Goal: Information Seeking & Learning: Learn about a topic

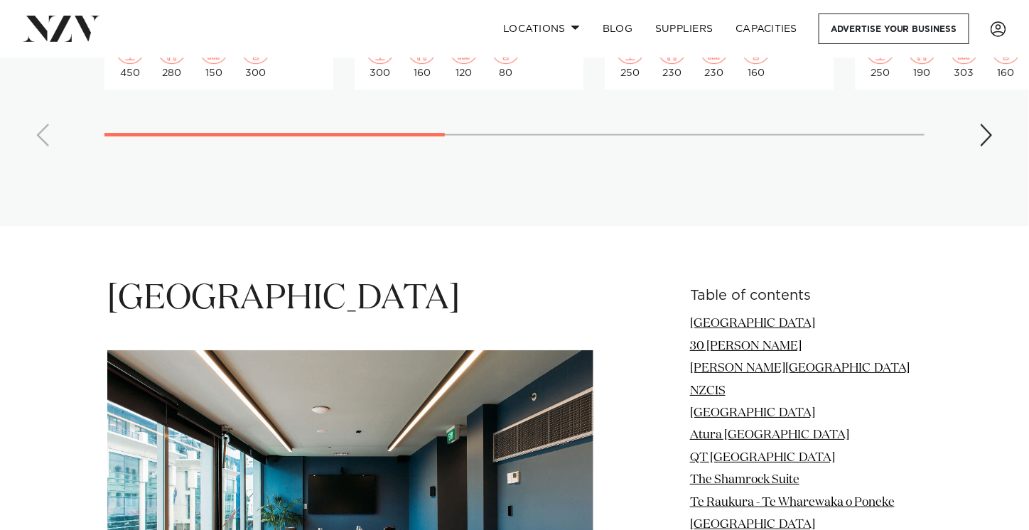
scroll to position [1691, 0]
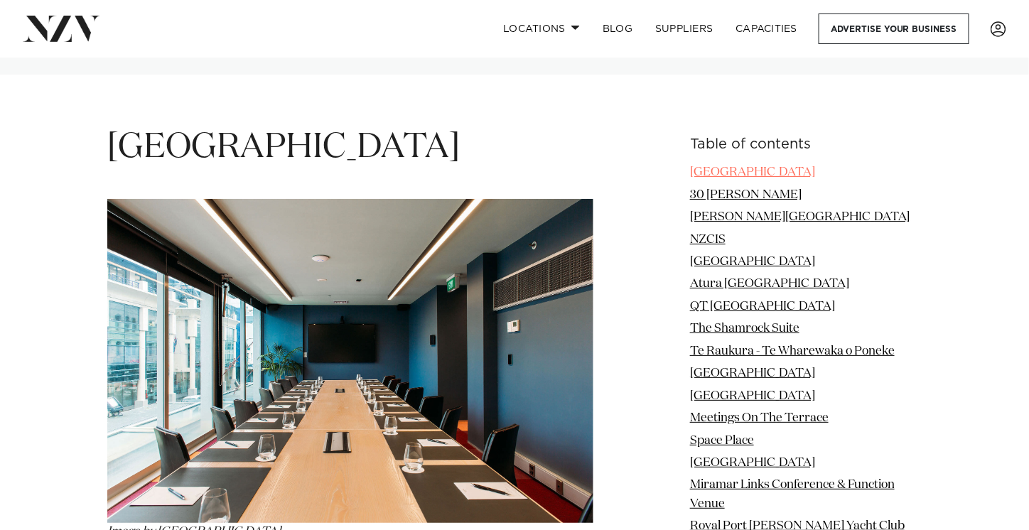
click at [737, 166] on link "[GEOGRAPHIC_DATA]" at bounding box center [752, 172] width 125 height 12
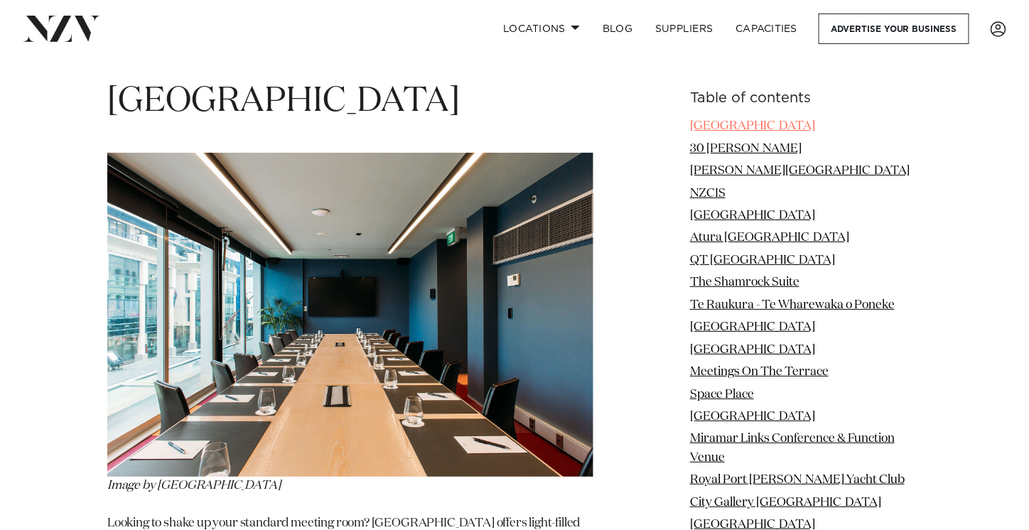
scroll to position [1740, 0]
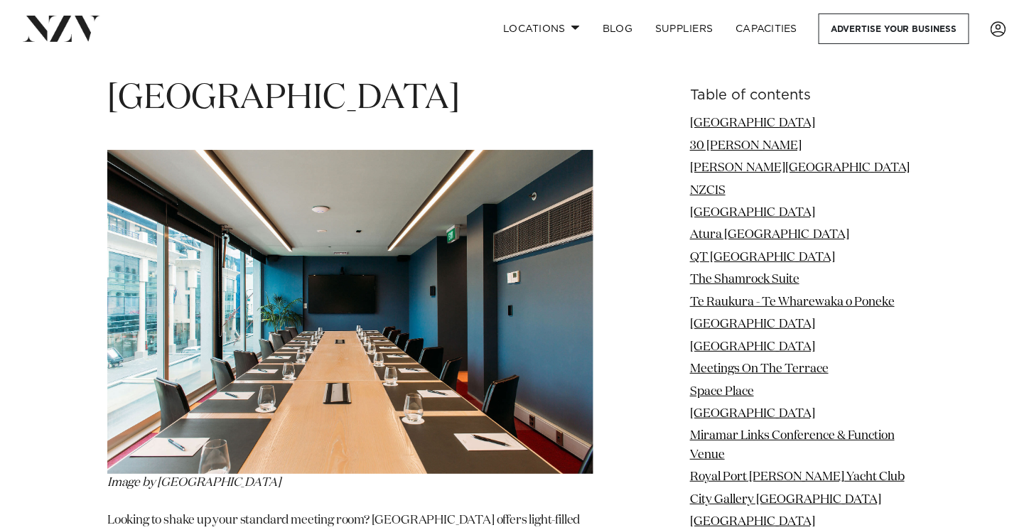
drag, startPoint x: 107, startPoint y: 82, endPoint x: 460, endPoint y: 70, distance: 353.4
click at [460, 77] on h1 "[GEOGRAPHIC_DATA]" at bounding box center [350, 99] width 486 height 45
copy h1 "[GEOGRAPHIC_DATA]"
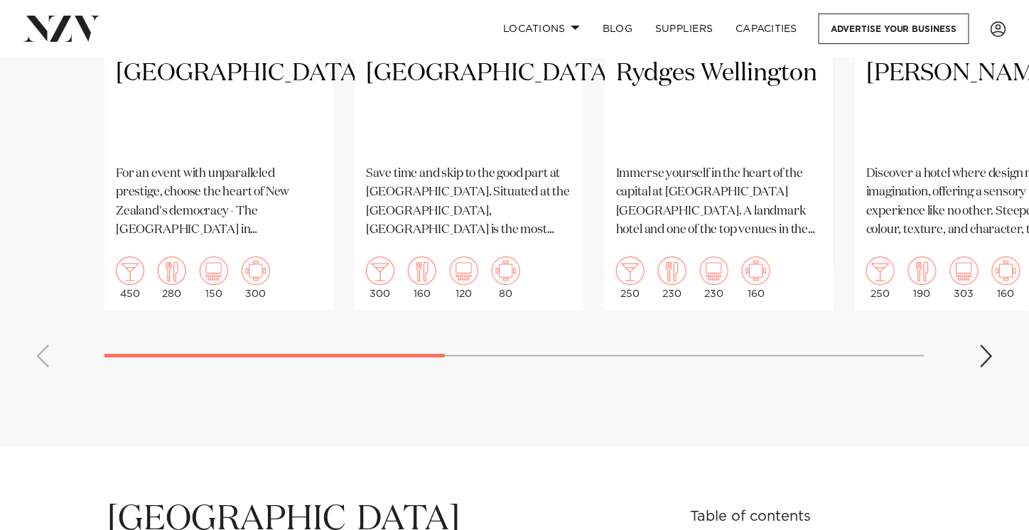
scroll to position [1018, 0]
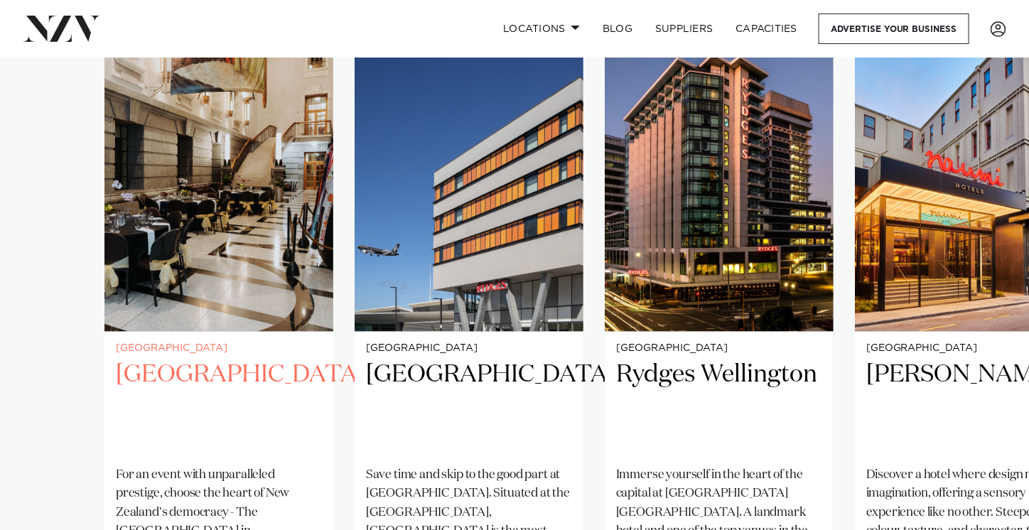
click at [178, 365] on h2 "[GEOGRAPHIC_DATA]" at bounding box center [219, 407] width 206 height 96
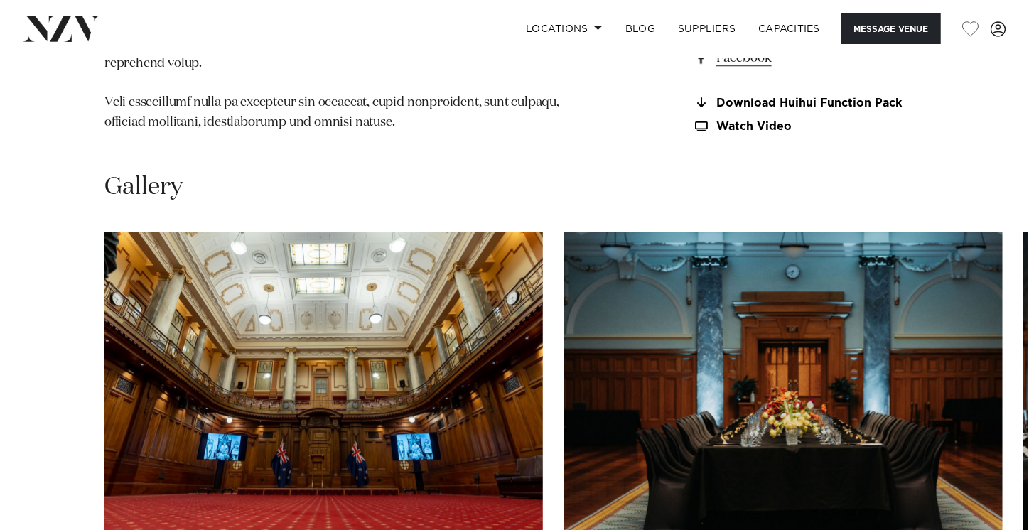
scroll to position [1412, 0]
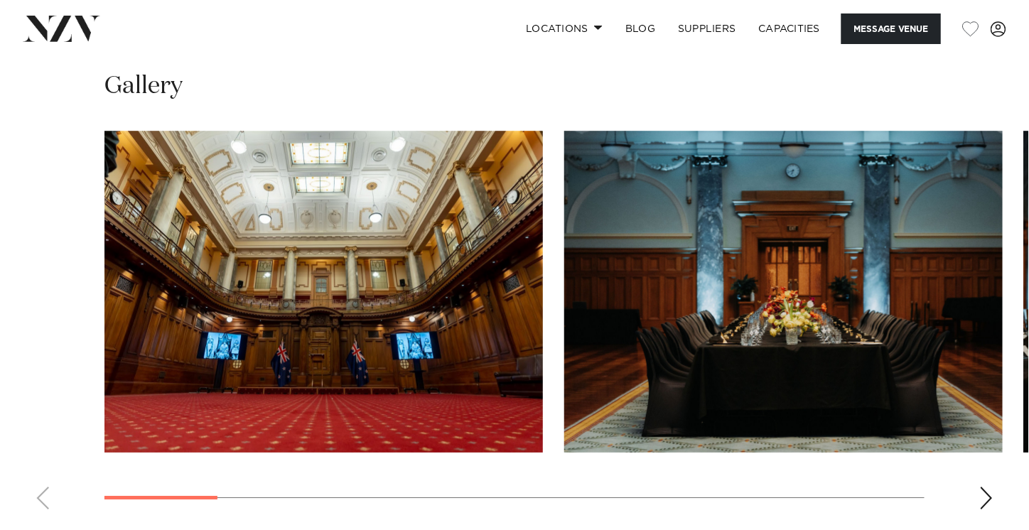
click at [987, 500] on div "Next slide" at bounding box center [986, 498] width 14 height 23
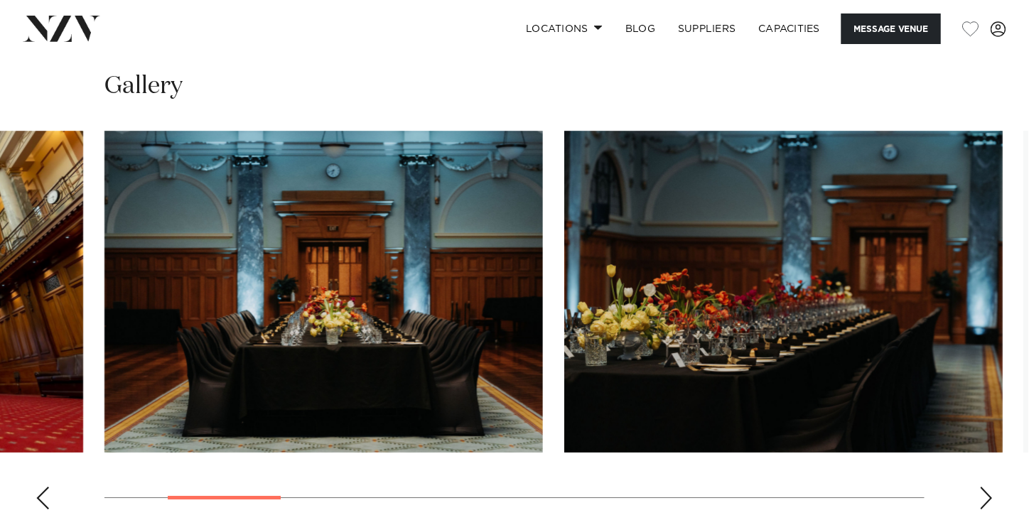
click at [987, 500] on div "Next slide" at bounding box center [986, 498] width 14 height 23
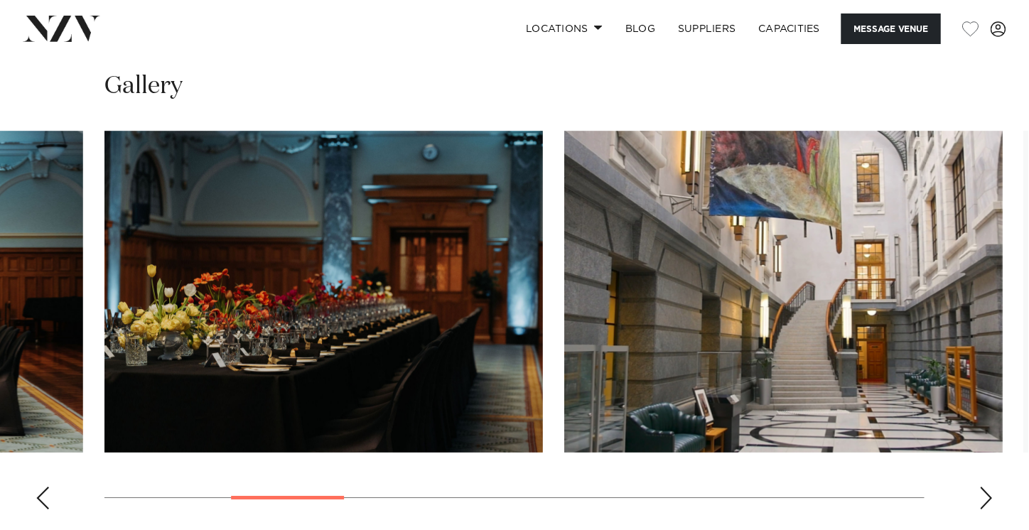
click at [987, 500] on div "Next slide" at bounding box center [986, 498] width 14 height 23
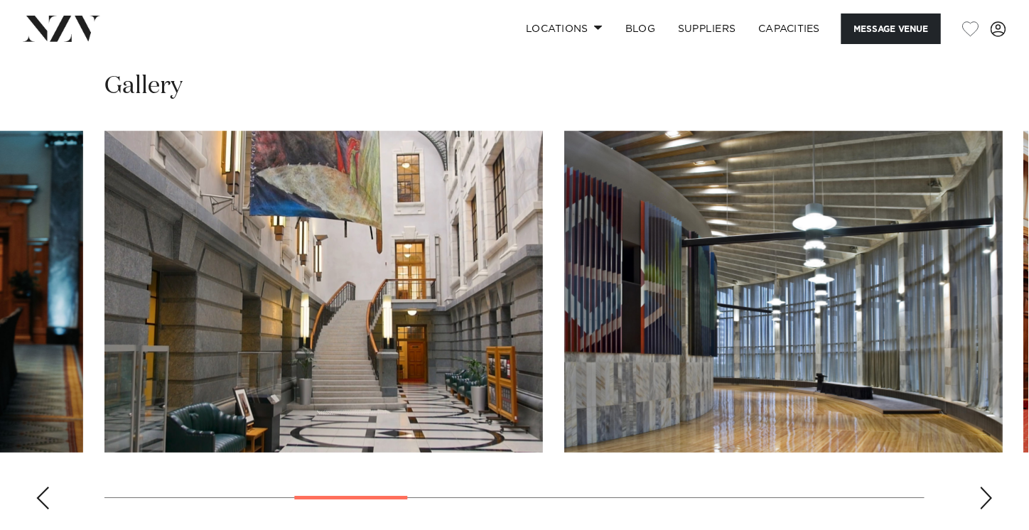
click at [987, 500] on div "Next slide" at bounding box center [986, 498] width 14 height 23
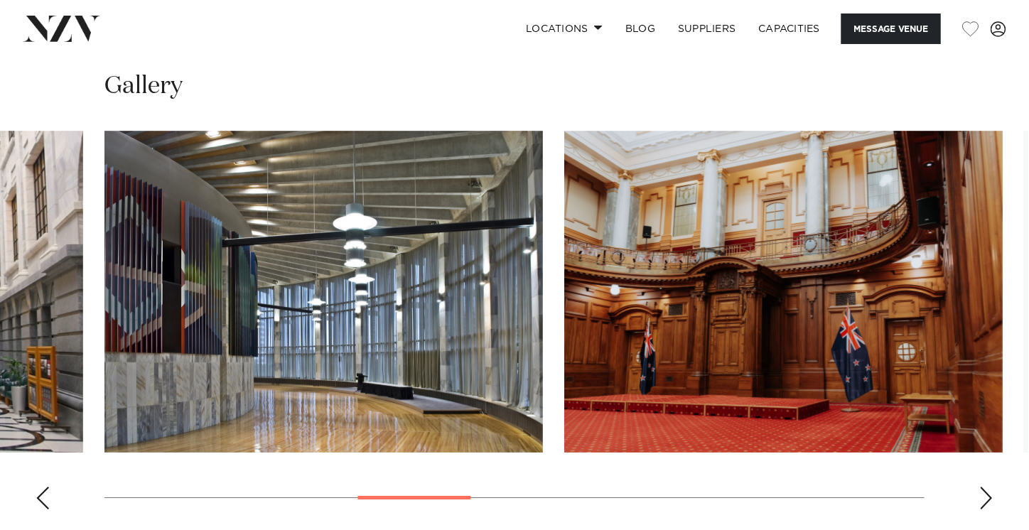
click at [987, 500] on div "Next slide" at bounding box center [986, 498] width 14 height 23
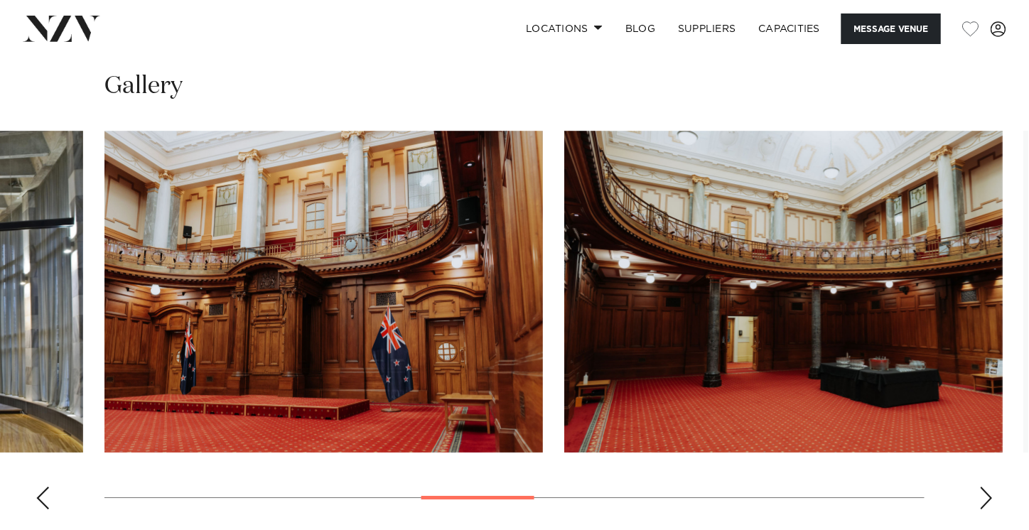
click at [987, 500] on div "Next slide" at bounding box center [986, 498] width 14 height 23
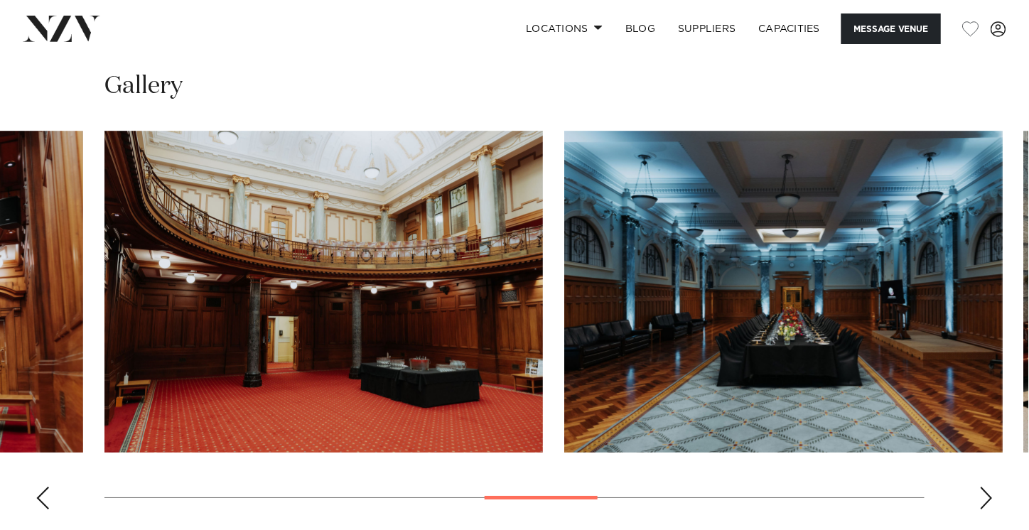
click at [987, 500] on div "Next slide" at bounding box center [986, 498] width 14 height 23
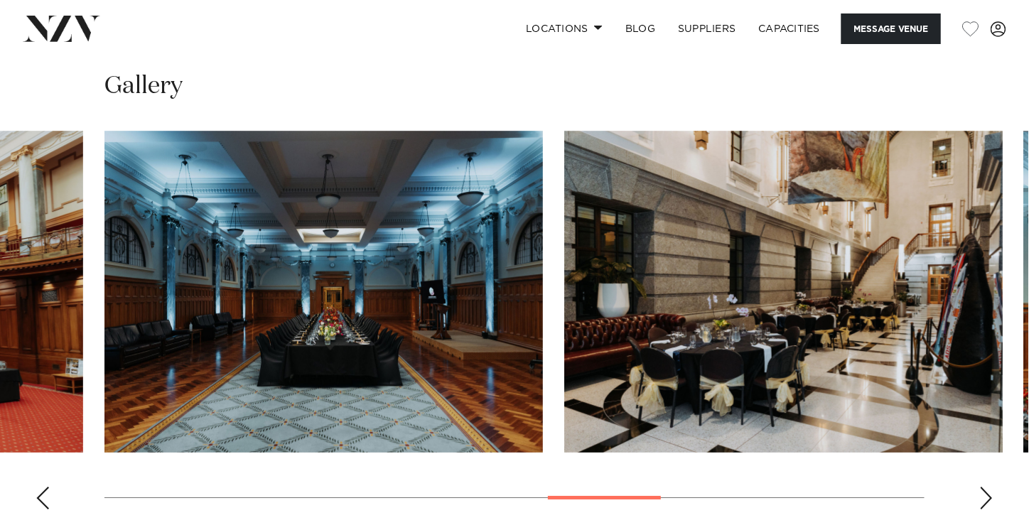
click at [987, 500] on div "Next slide" at bounding box center [986, 498] width 14 height 23
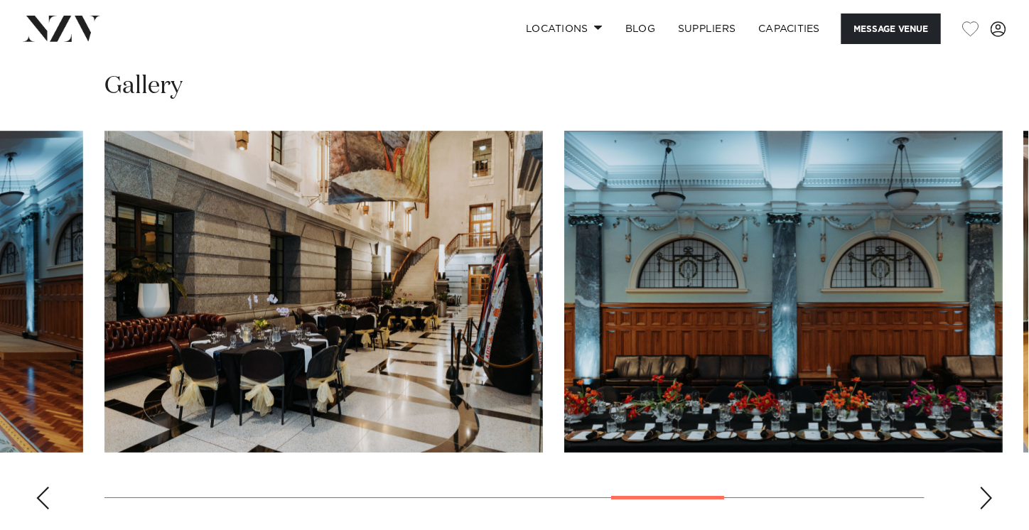
click at [987, 500] on div "Next slide" at bounding box center [986, 498] width 14 height 23
